Goal: Check status

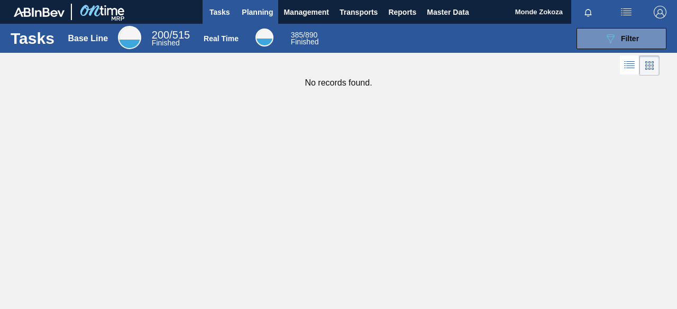
click at [257, 13] on span "Planning" at bounding box center [257, 12] width 31 height 13
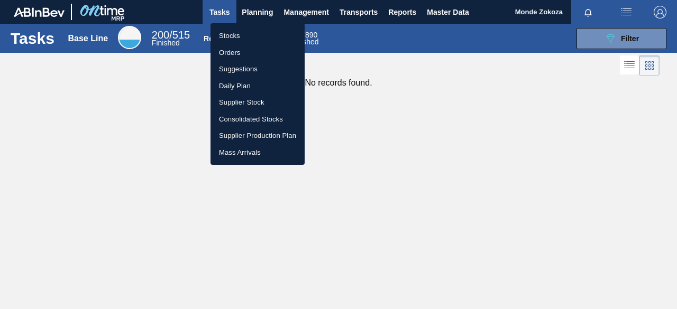
click at [238, 52] on li "Orders" at bounding box center [257, 52] width 94 height 17
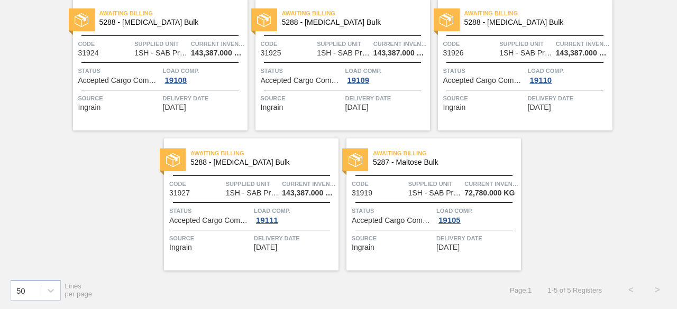
scroll to position [35, 0]
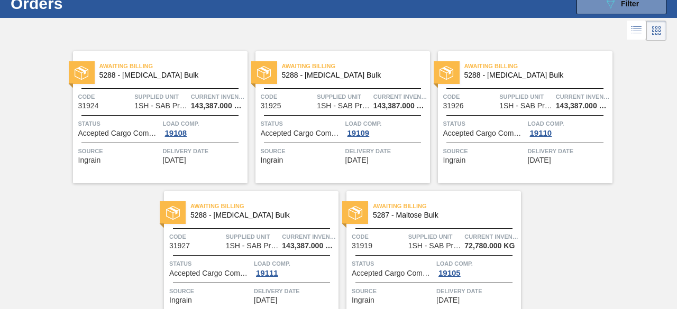
click at [395, 210] on span "Awaiting Billing" at bounding box center [447, 206] width 148 height 11
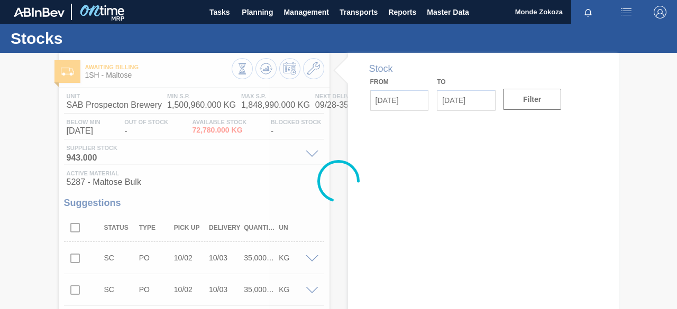
type input "[DATE]"
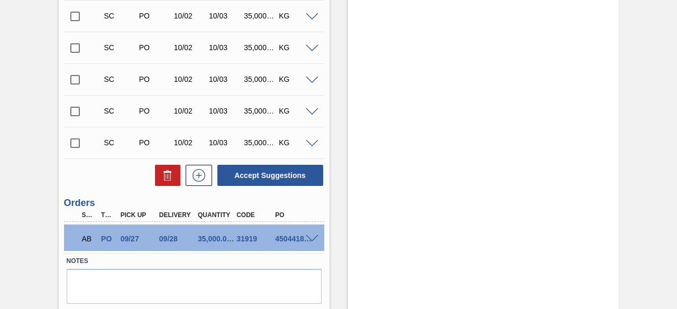
scroll to position [1669, 0]
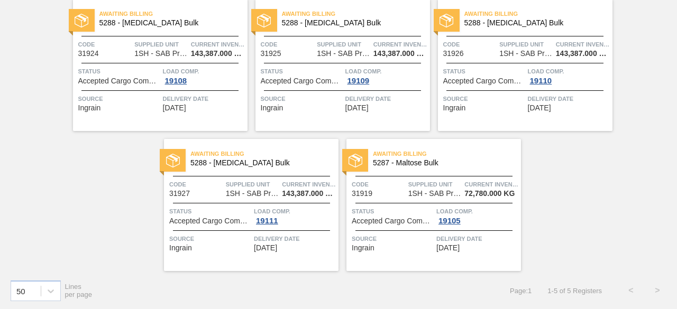
scroll to position [88, 0]
click at [392, 154] on span "Awaiting Billing" at bounding box center [447, 153] width 148 height 11
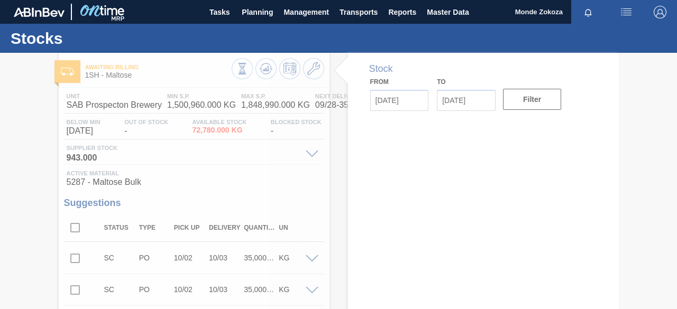
type input "[DATE]"
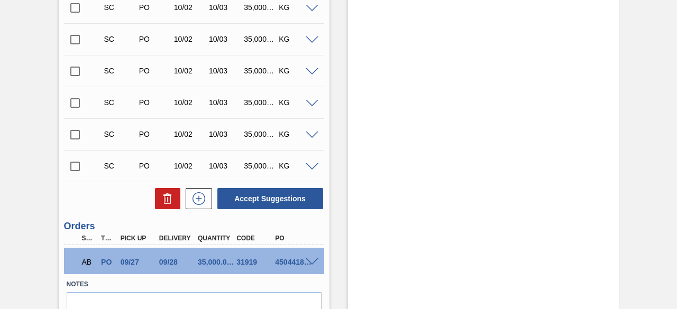
scroll to position [1669, 0]
